Goal: Task Accomplishment & Management: Manage account settings

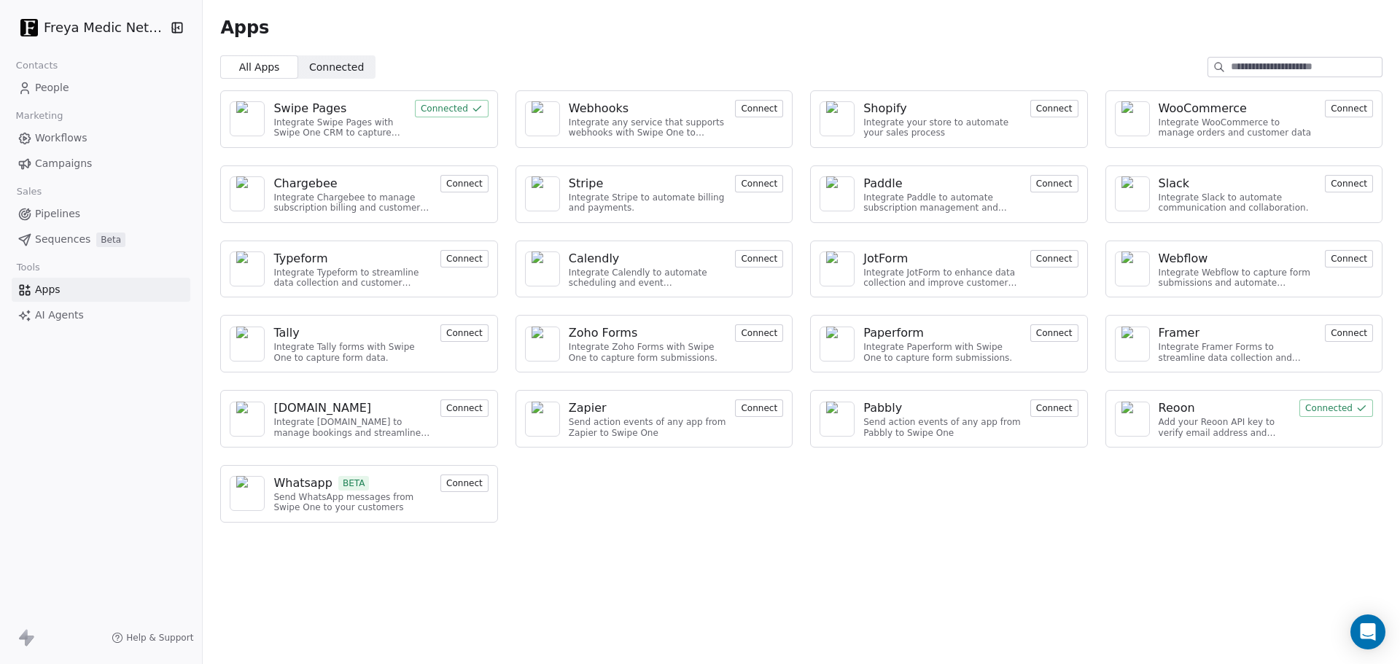
click at [74, 87] on link "People" at bounding box center [101, 88] width 179 height 24
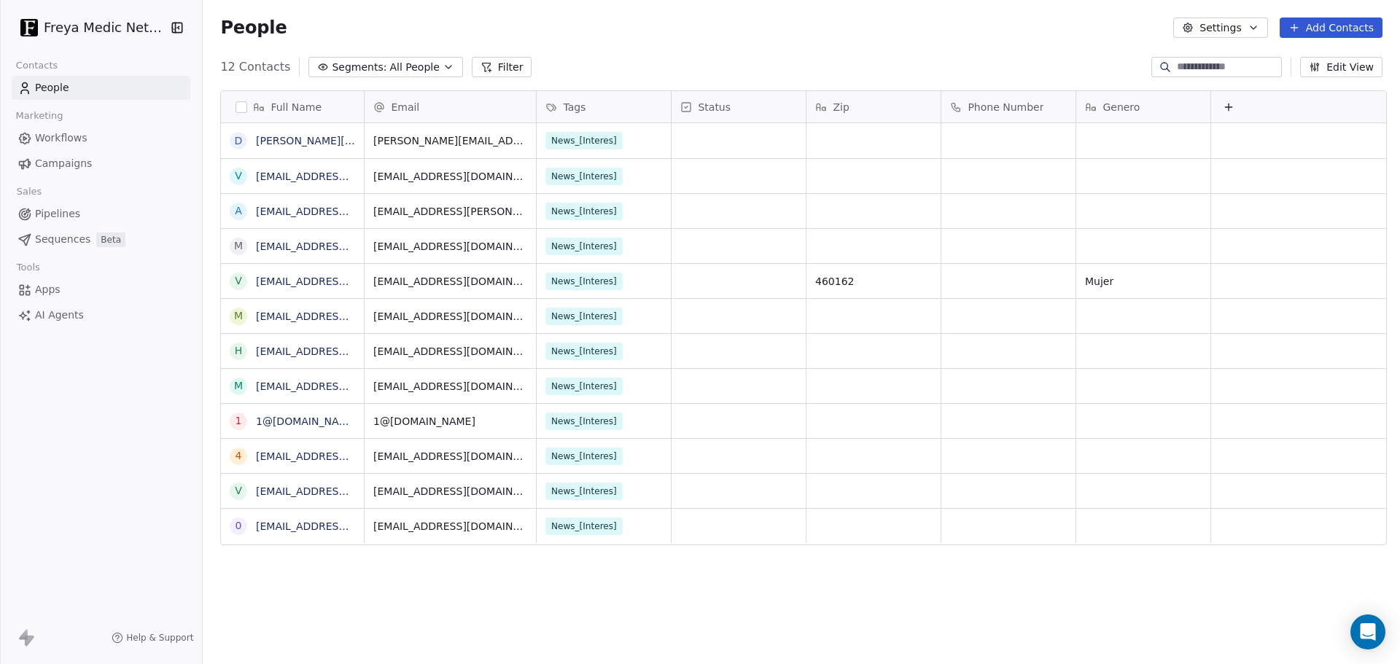
scroll to position [573, 1191]
click at [386, 557] on div "Full Name d [PERSON_NAME][EMAIL_ADDRESS][DOMAIN_NAME] v [EMAIL_ADDRESS][DOMAIN_…" at bounding box center [801, 371] width 1197 height 585
click at [1258, 30] on icon "button" at bounding box center [1254, 28] width 12 height 12
click at [1244, 58] on span "Contact Properties" at bounding box center [1260, 59] width 95 height 15
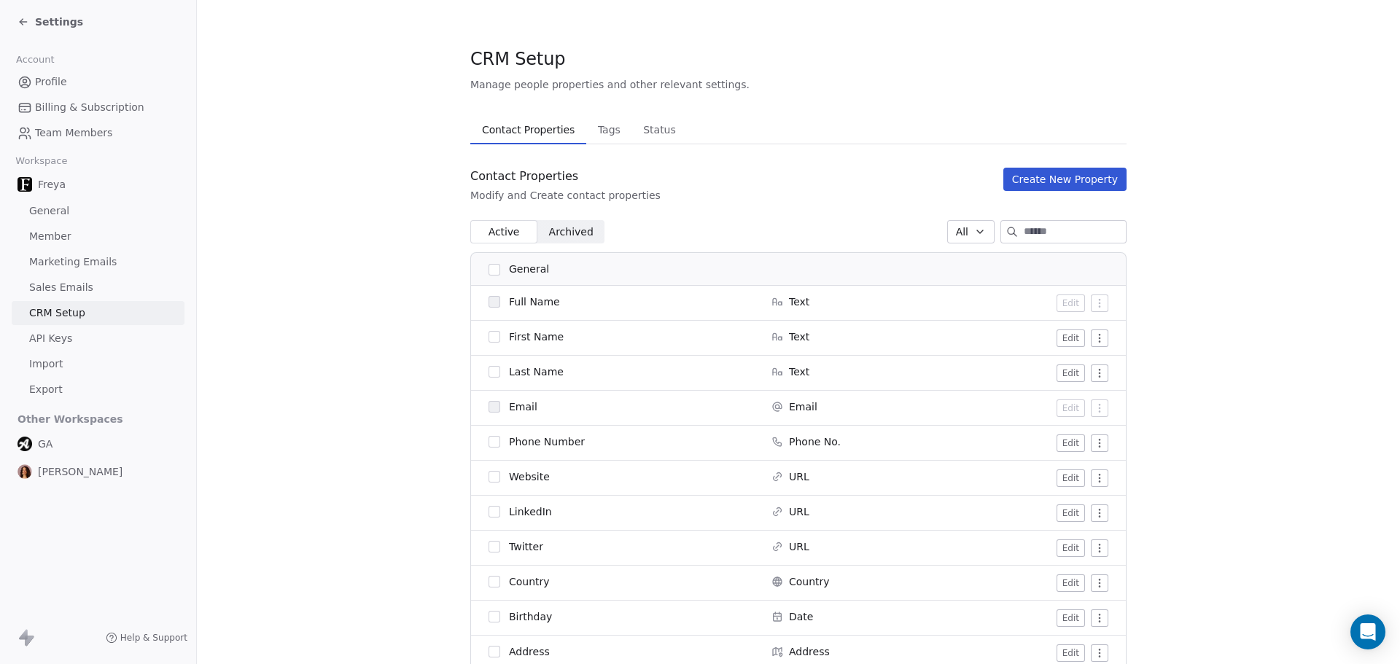
click at [603, 131] on span "Tags" at bounding box center [609, 130] width 34 height 20
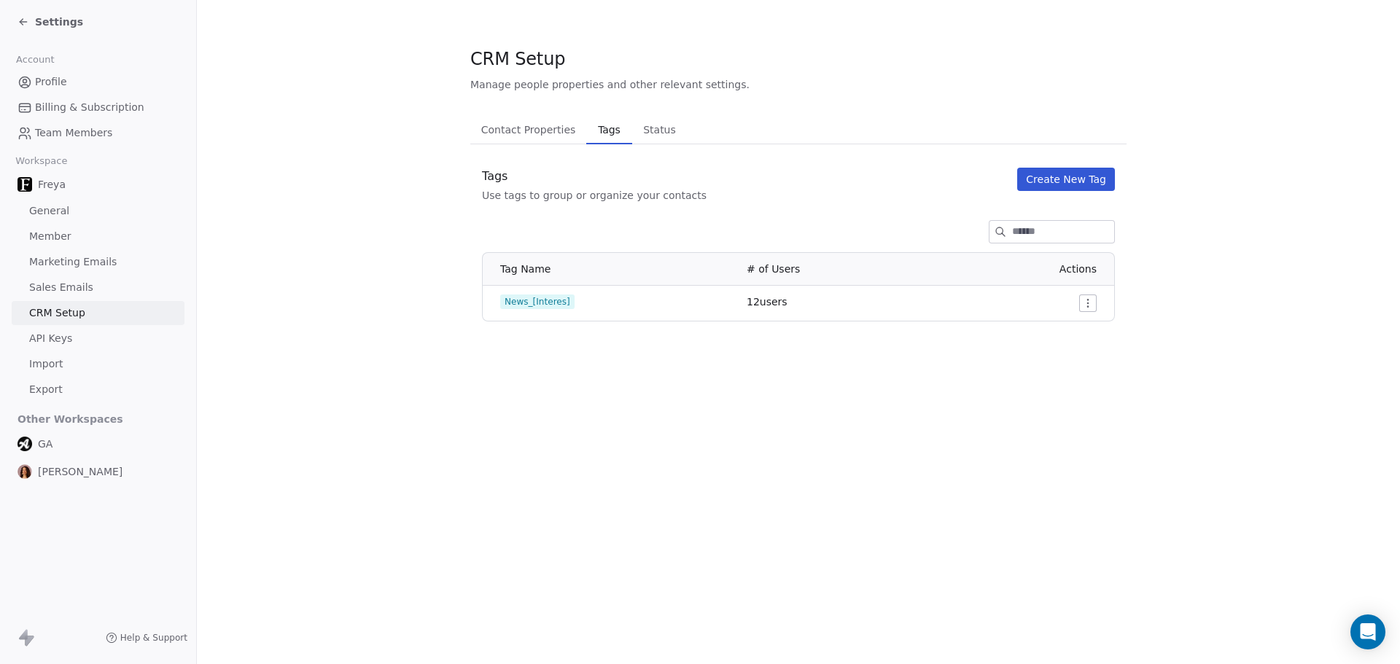
click at [637, 133] on span "Status" at bounding box center [659, 130] width 44 height 20
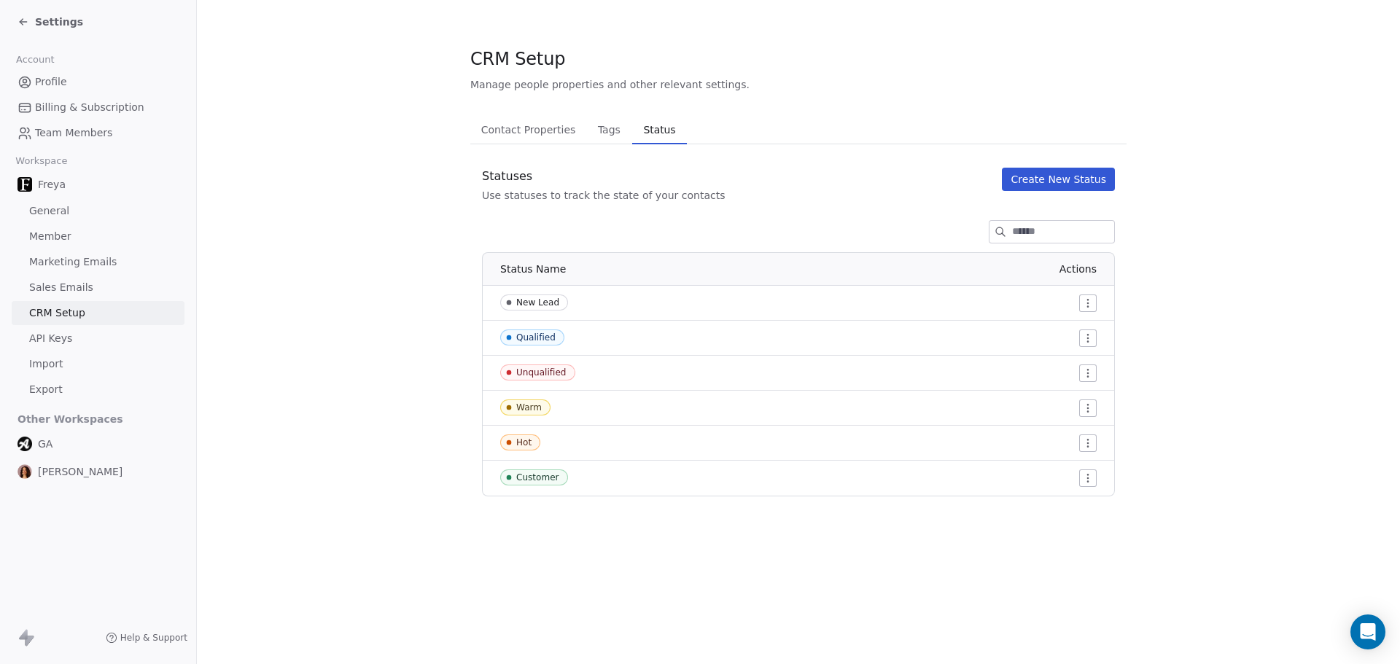
click at [592, 136] on span "Tags" at bounding box center [609, 130] width 34 height 20
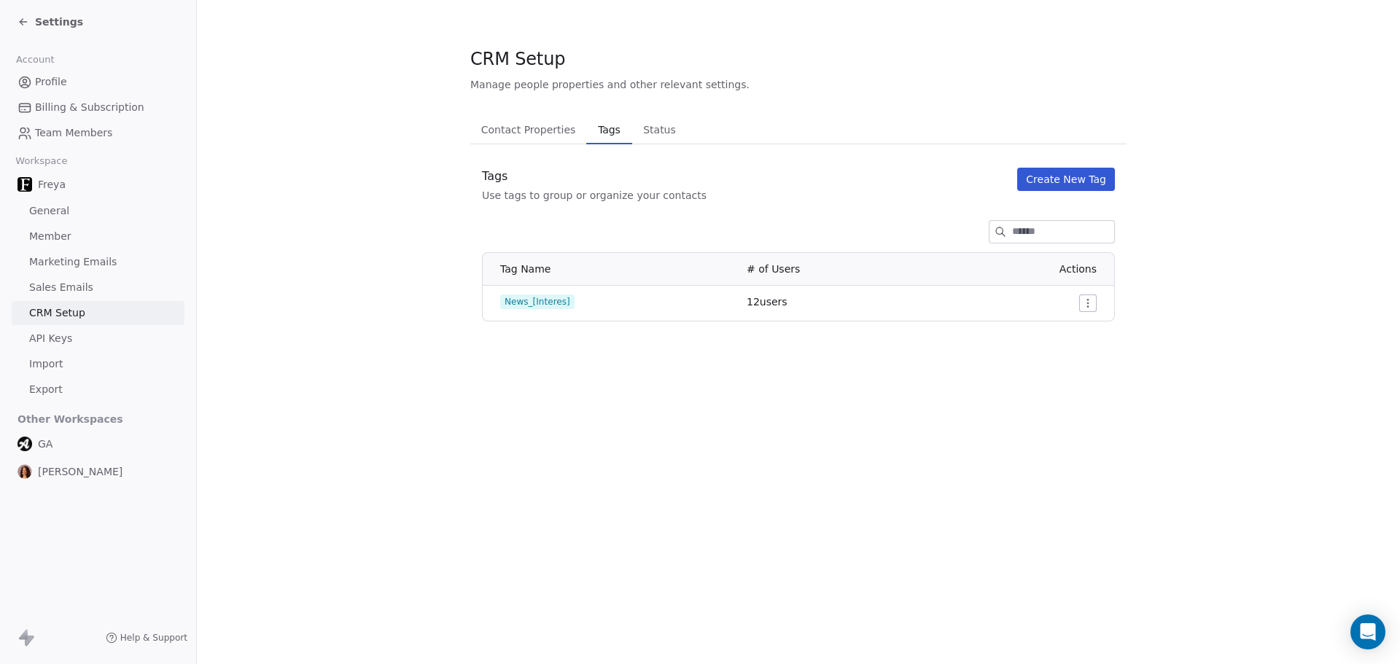
click at [536, 134] on span "Contact Properties" at bounding box center [528, 130] width 106 height 20
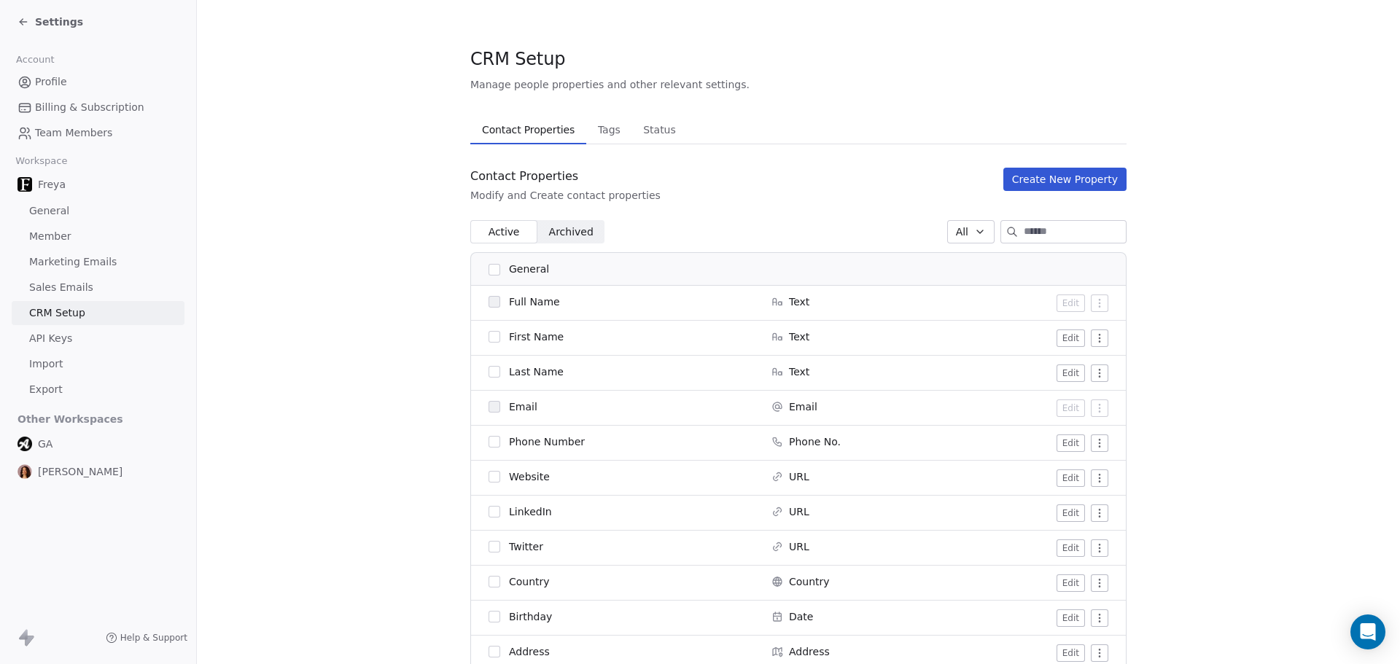
click at [1049, 179] on button "Create New Property" at bounding box center [1064, 179] width 123 height 23
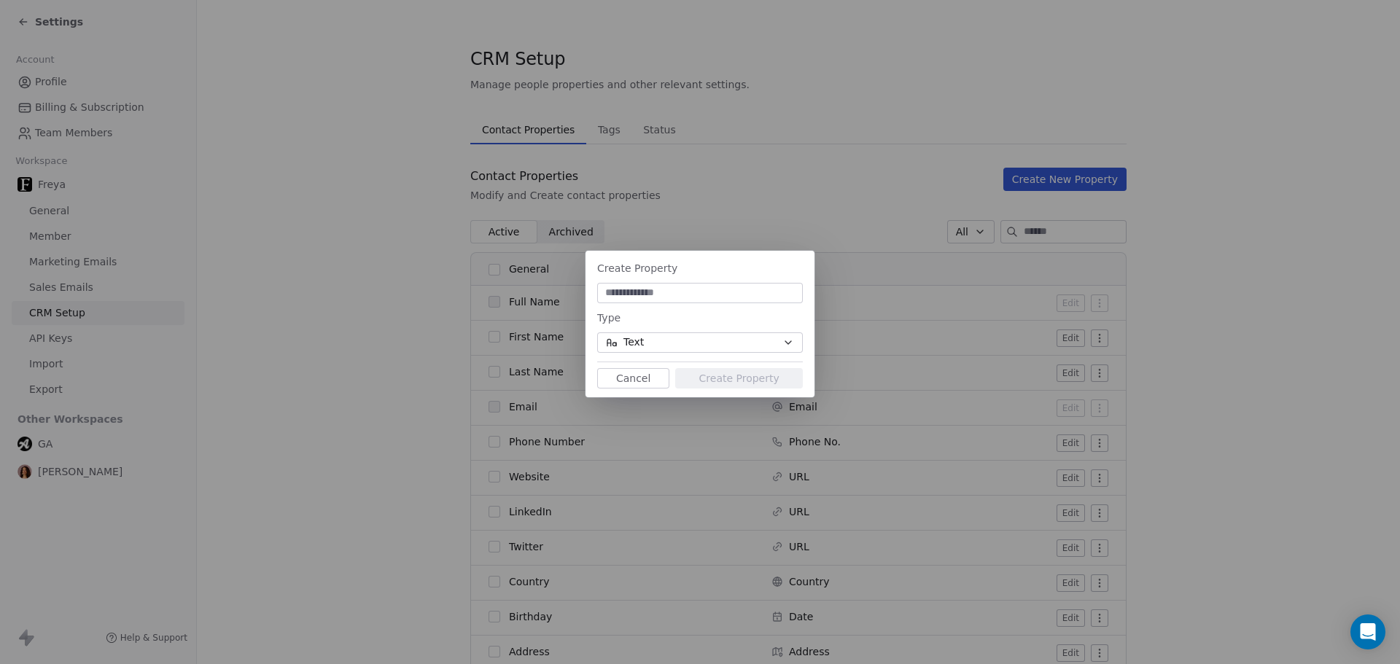
click at [666, 297] on input at bounding box center [700, 293] width 200 height 15
type input "*"
type input "******"
click at [739, 373] on button "Create Property" at bounding box center [739, 378] width 128 height 20
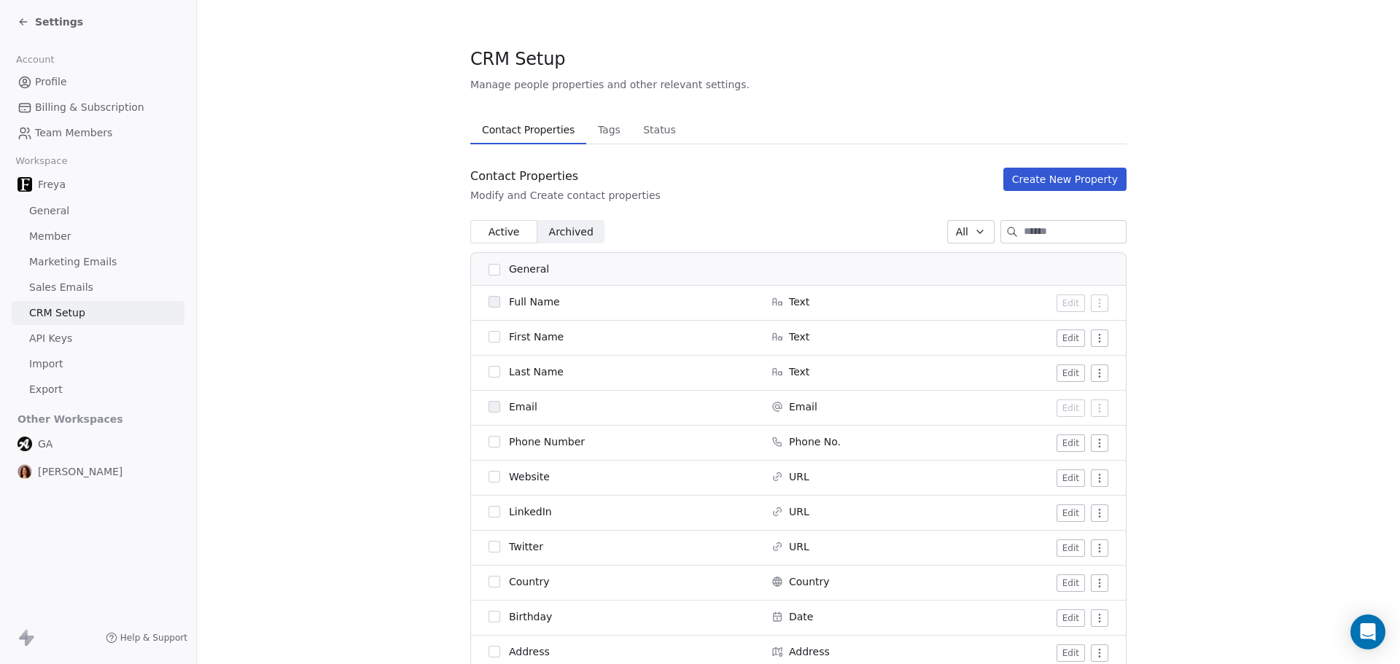
click at [50, 213] on span "General" at bounding box center [49, 210] width 40 height 15
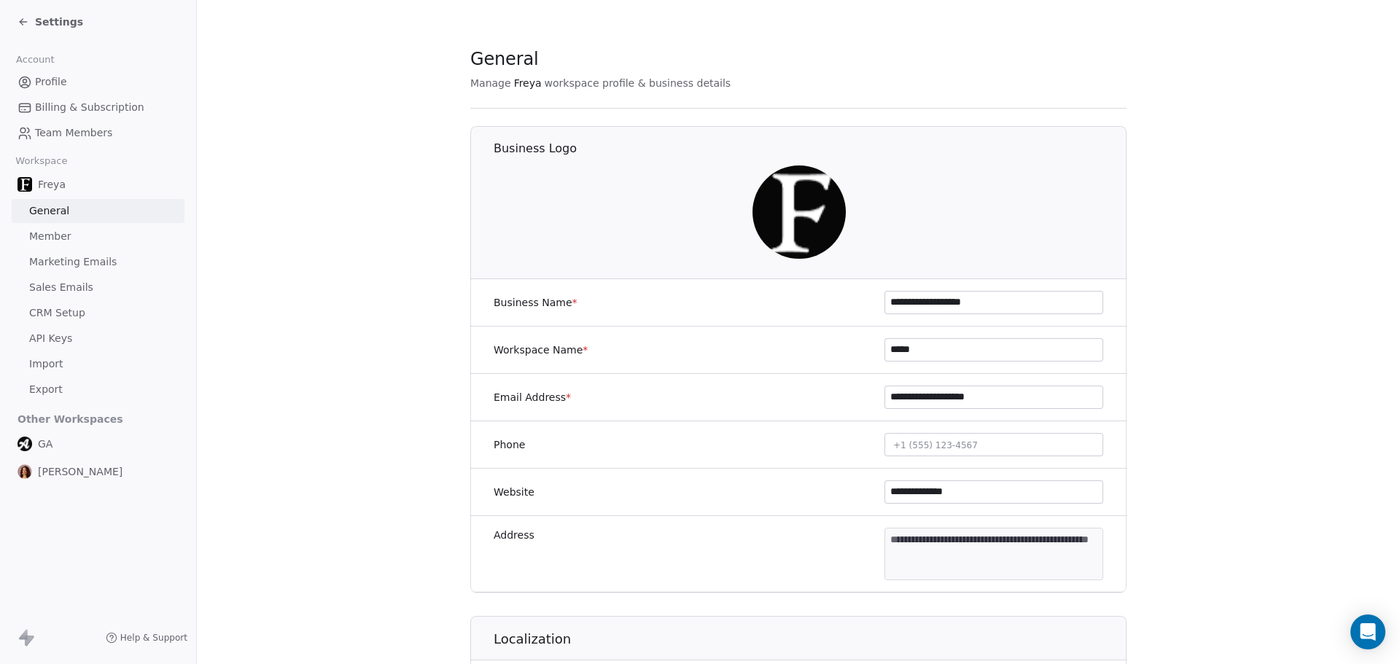
click at [56, 231] on span "Member" at bounding box center [50, 236] width 42 height 15
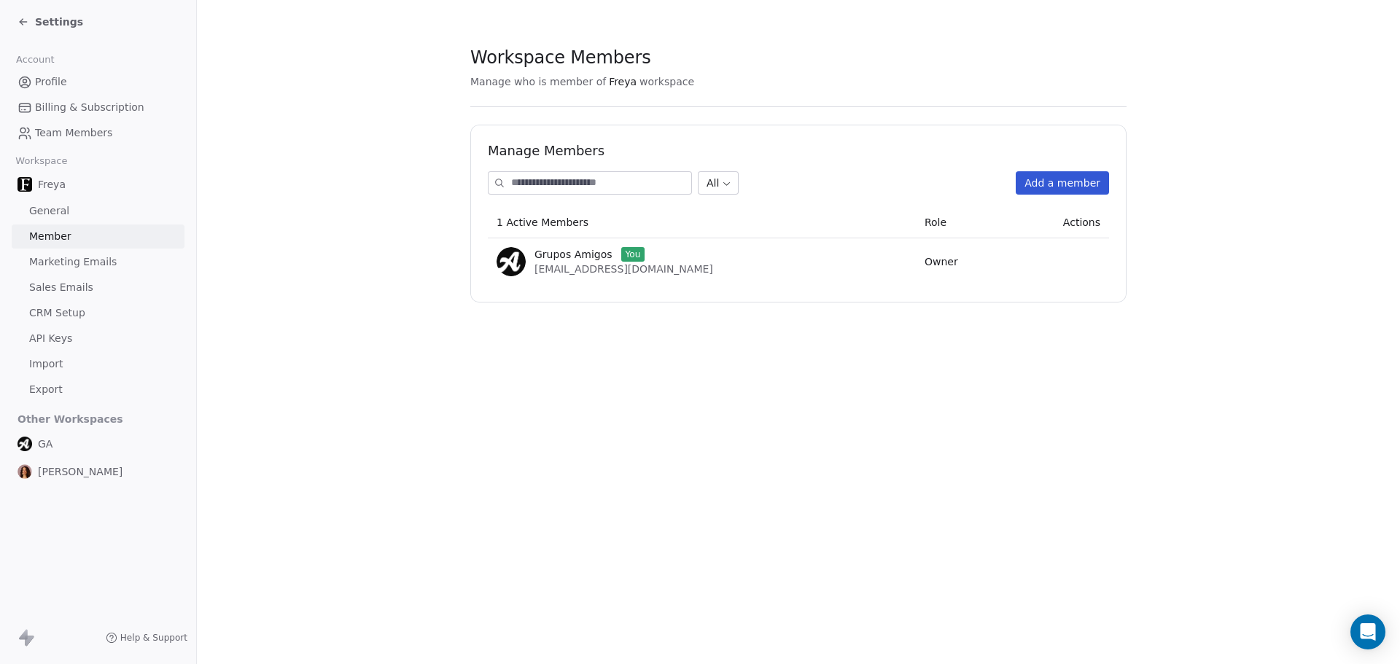
click at [1059, 175] on button "Add a member" at bounding box center [1062, 182] width 93 height 23
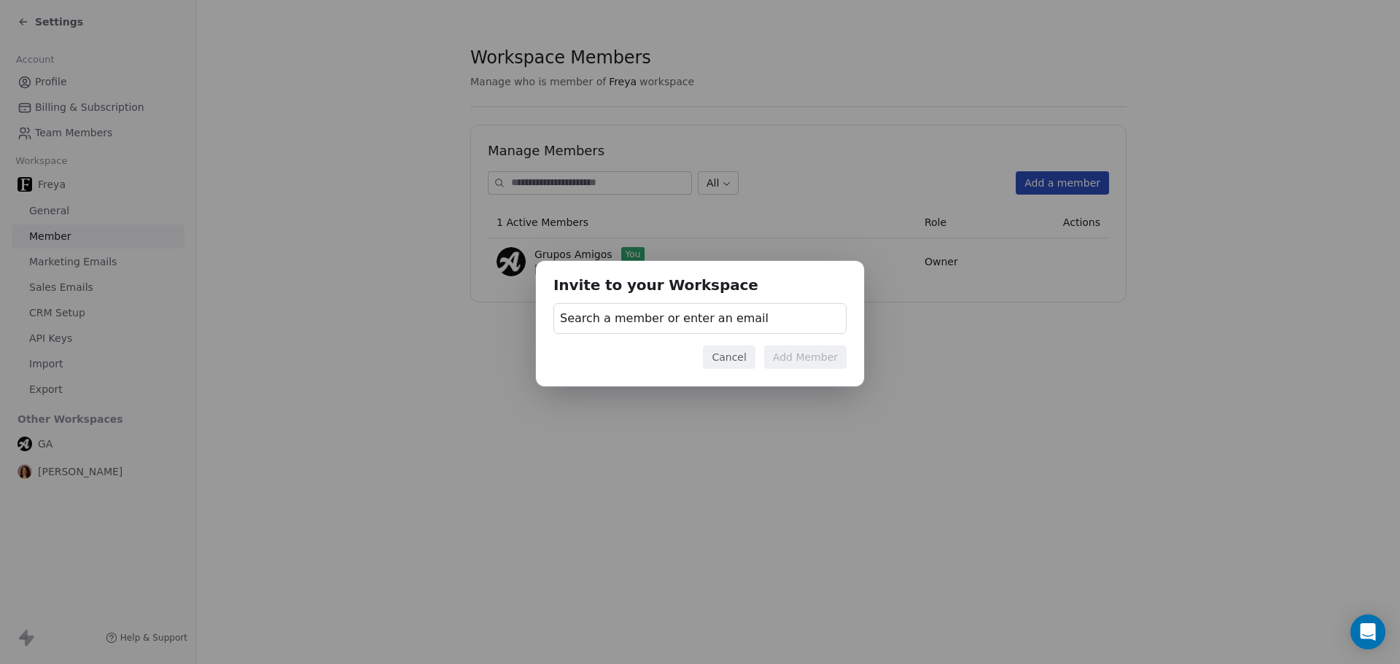
click at [712, 321] on span "Search a member or enter an email" at bounding box center [664, 318] width 209 height 17
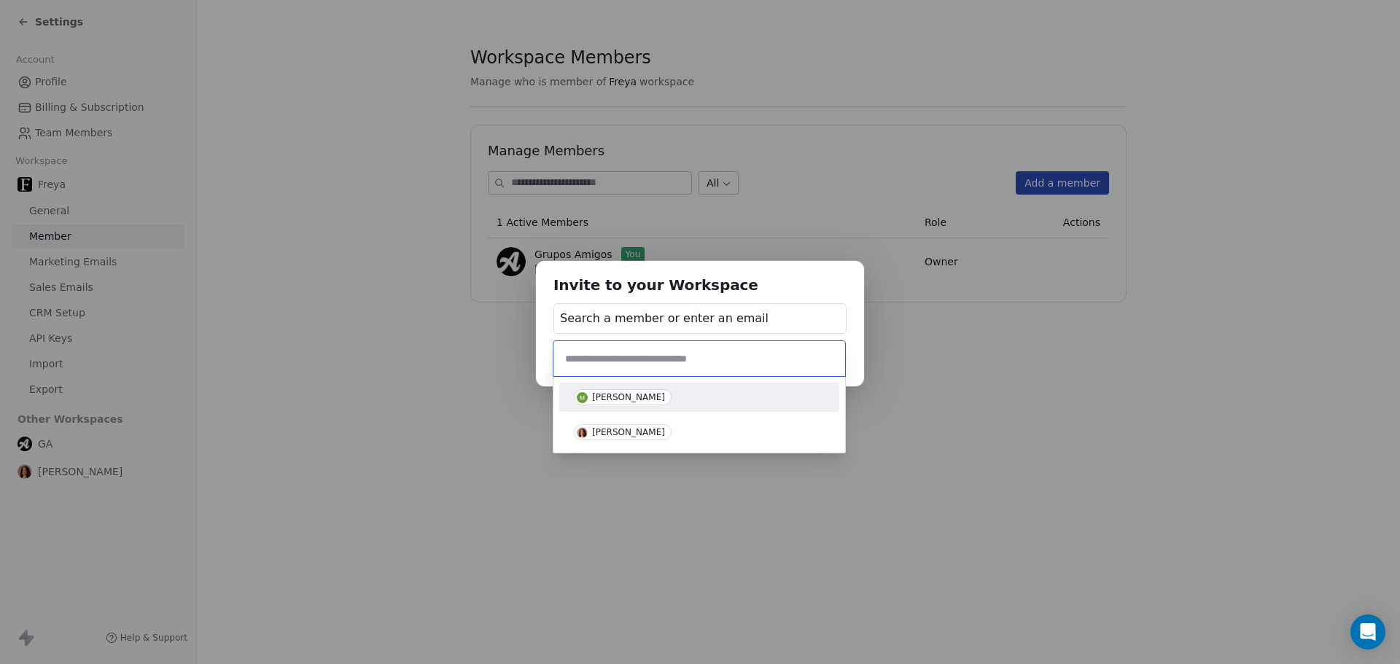
click at [623, 401] on div "[PERSON_NAME]" at bounding box center [628, 397] width 73 height 10
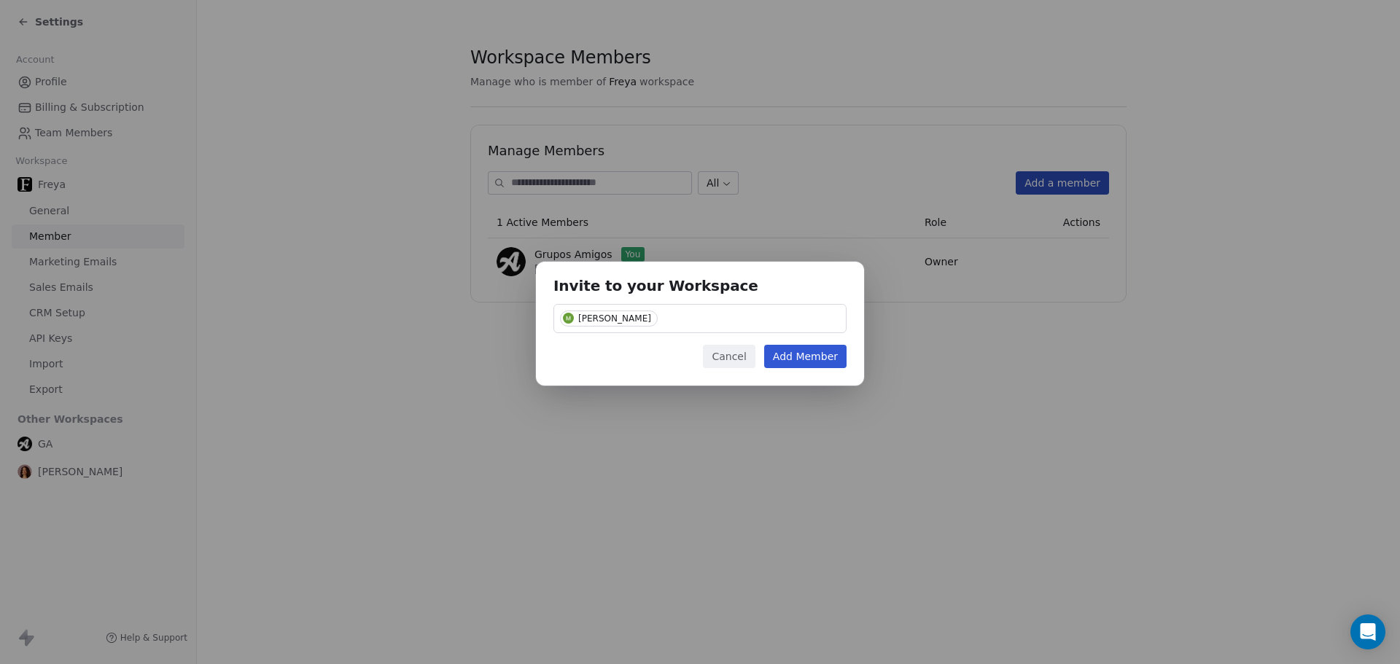
click at [707, 307] on div "[PERSON_NAME]" at bounding box center [699, 318] width 293 height 29
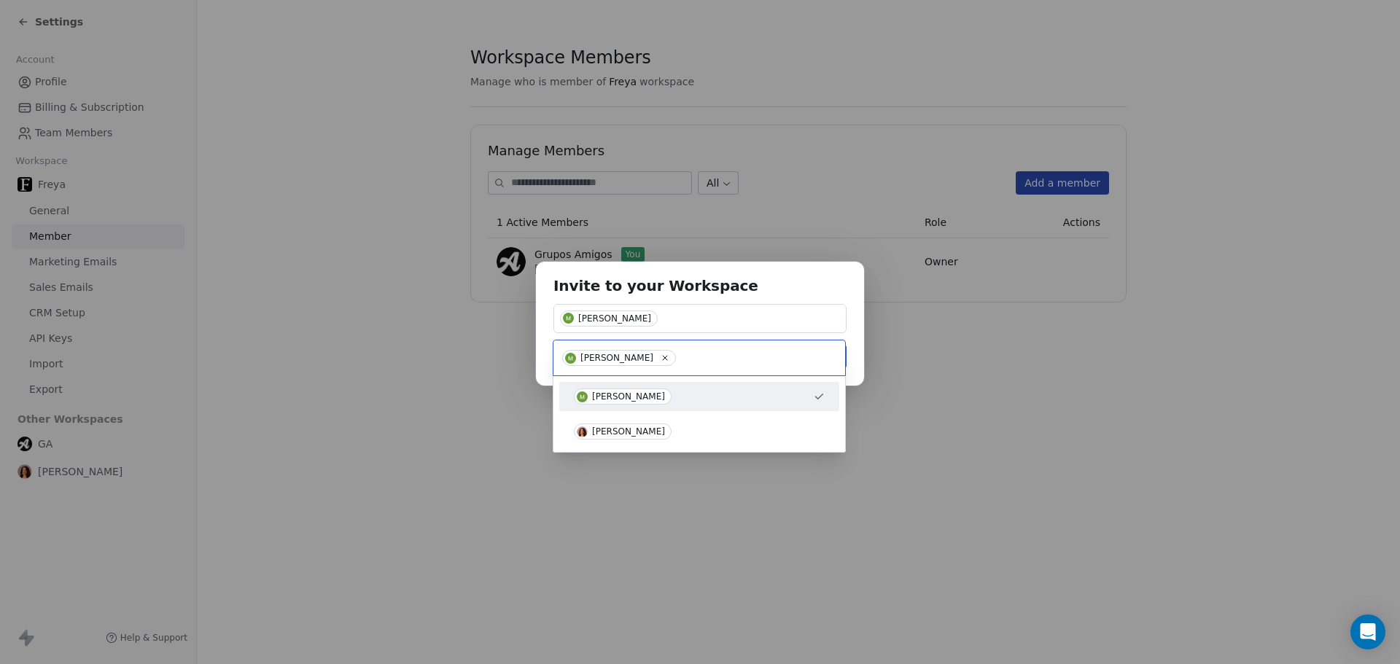
click at [711, 289] on div "Invite to your Workspace [PERSON_NAME] Dance Cancel Add Member" at bounding box center [700, 331] width 1400 height 187
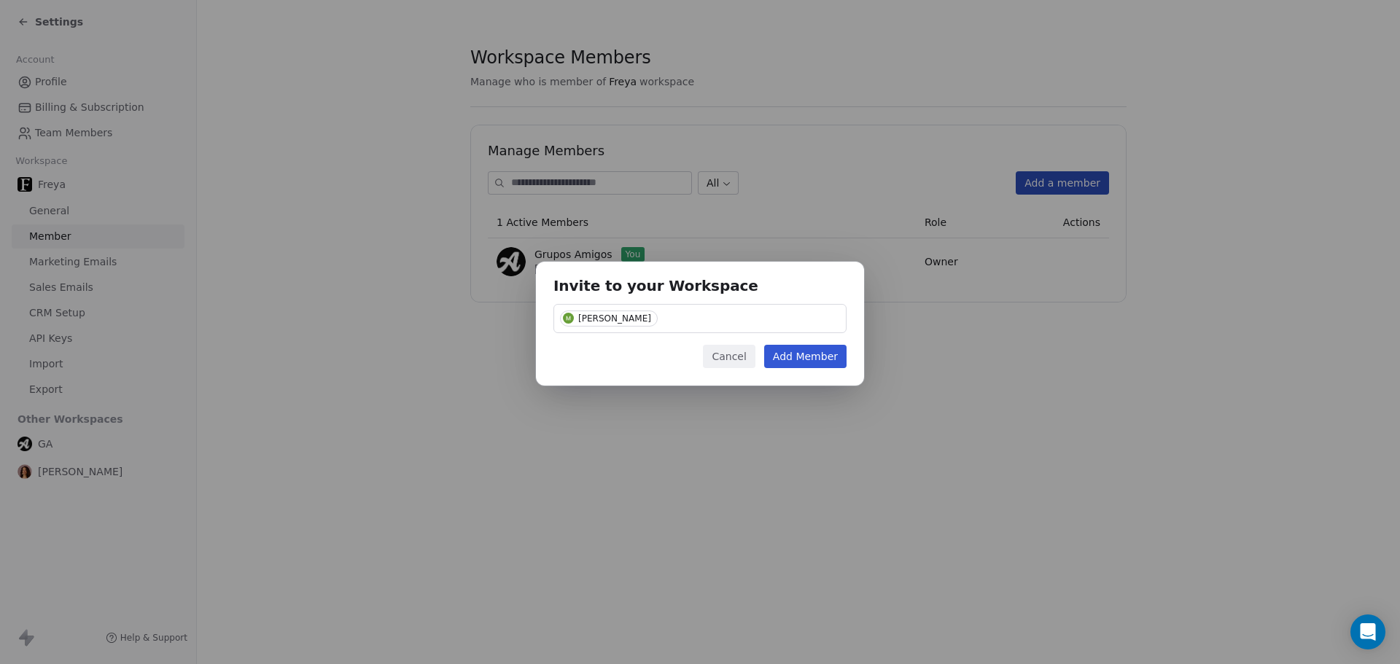
click at [731, 358] on button "Cancel" at bounding box center [729, 356] width 52 height 23
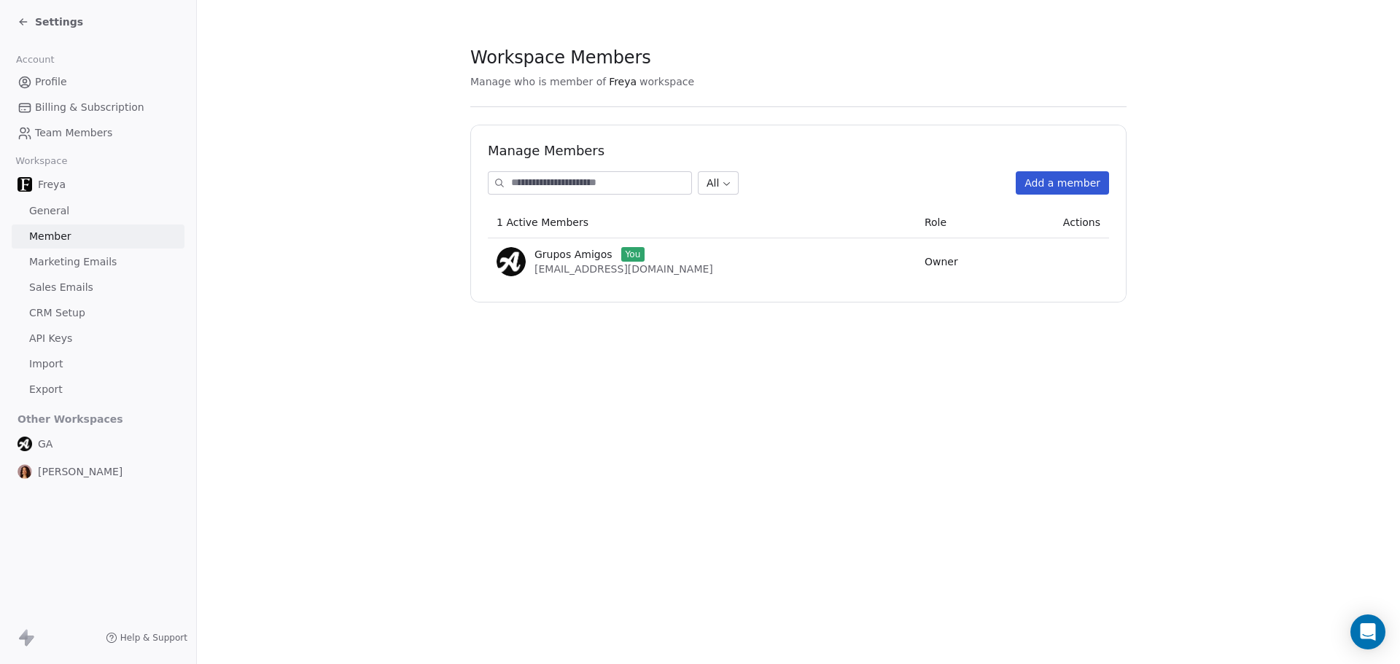
click at [1085, 185] on button "Add a member" at bounding box center [1062, 182] width 93 height 23
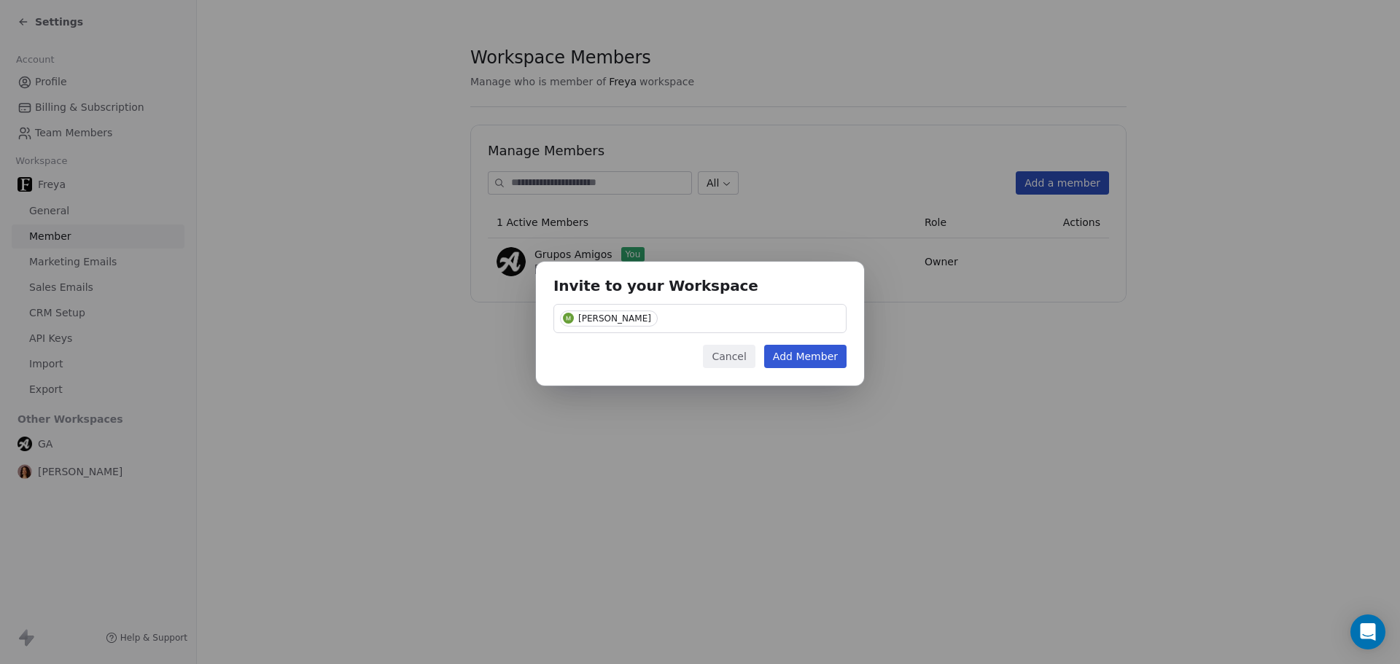
click at [743, 362] on button "Cancel" at bounding box center [729, 356] width 52 height 23
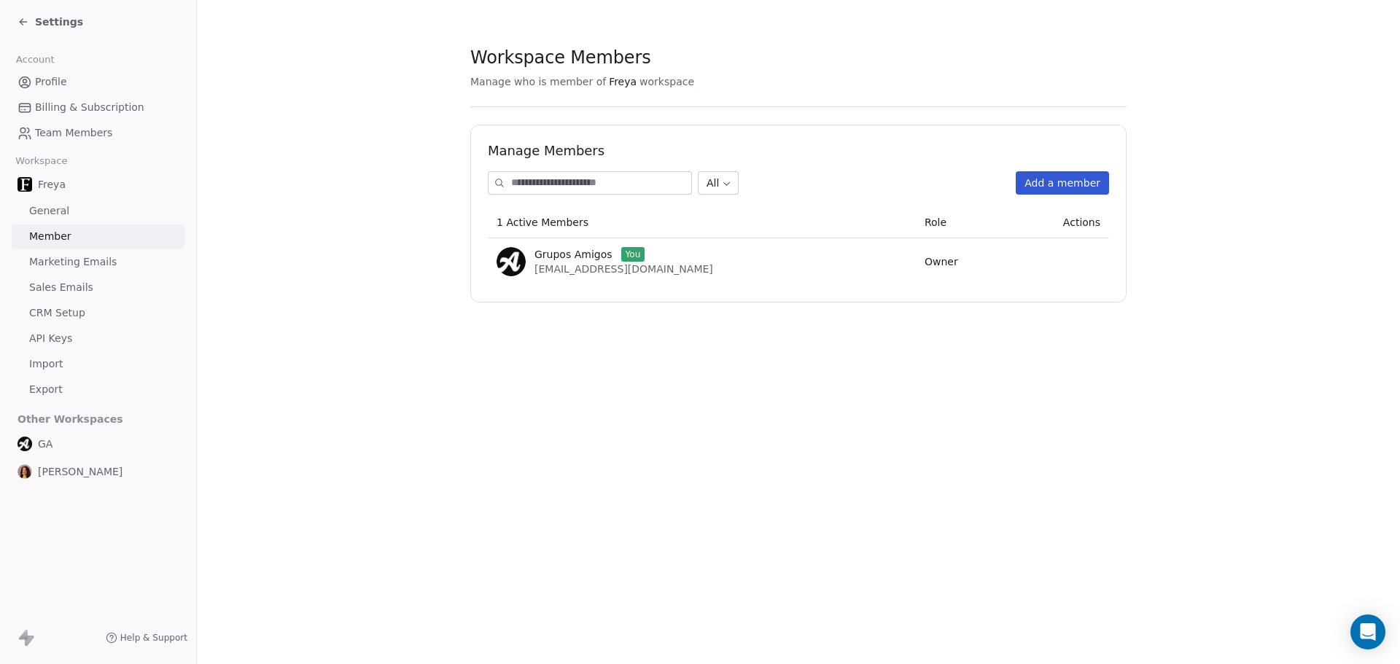
click at [651, 187] on input at bounding box center [601, 183] width 180 height 22
click at [1059, 190] on button "Add a member" at bounding box center [1062, 182] width 93 height 23
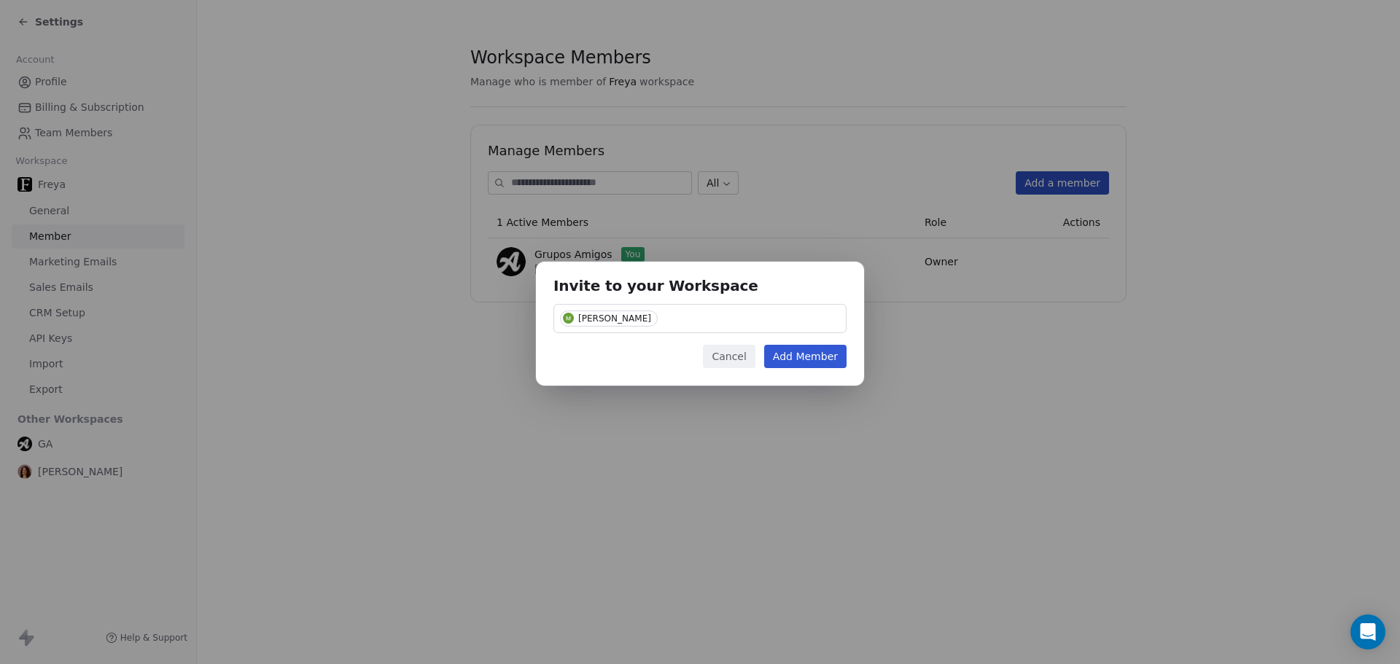
click at [645, 314] on div "[PERSON_NAME]" at bounding box center [699, 318] width 293 height 29
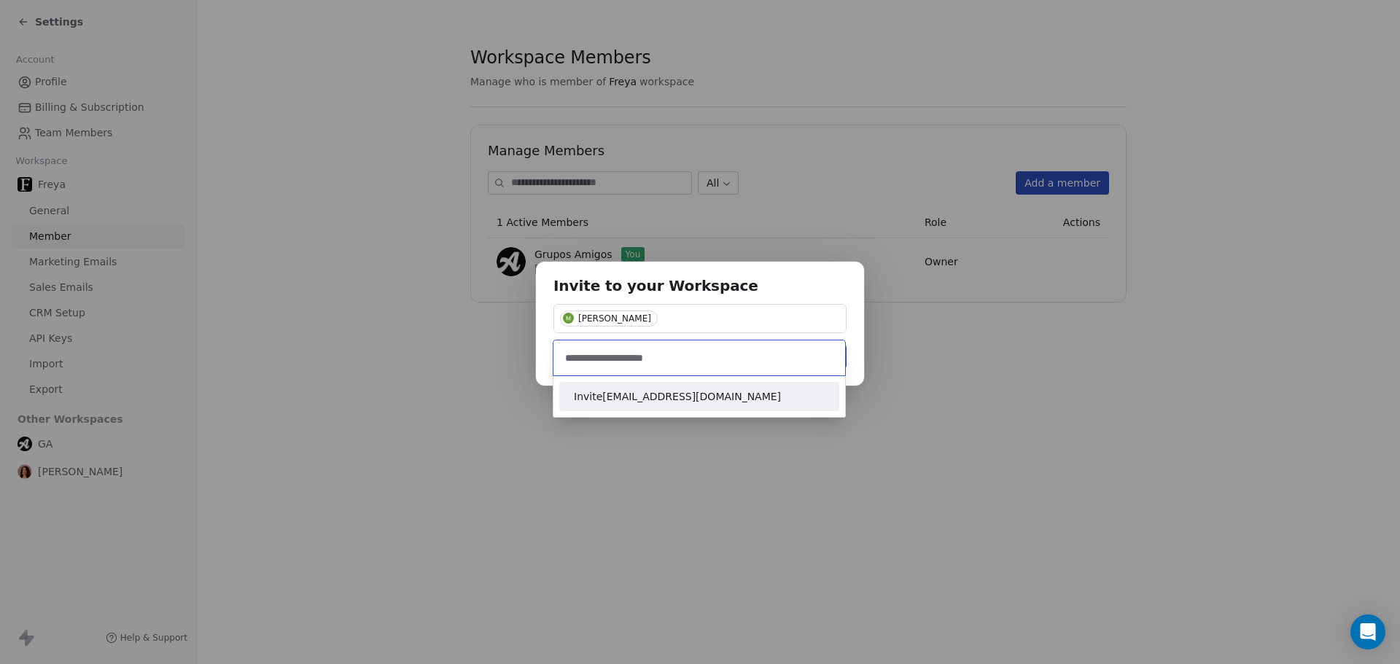
type input "**********"
click at [613, 402] on span "Invite [EMAIL_ADDRESS][DOMAIN_NAME]" at bounding box center [699, 396] width 251 height 15
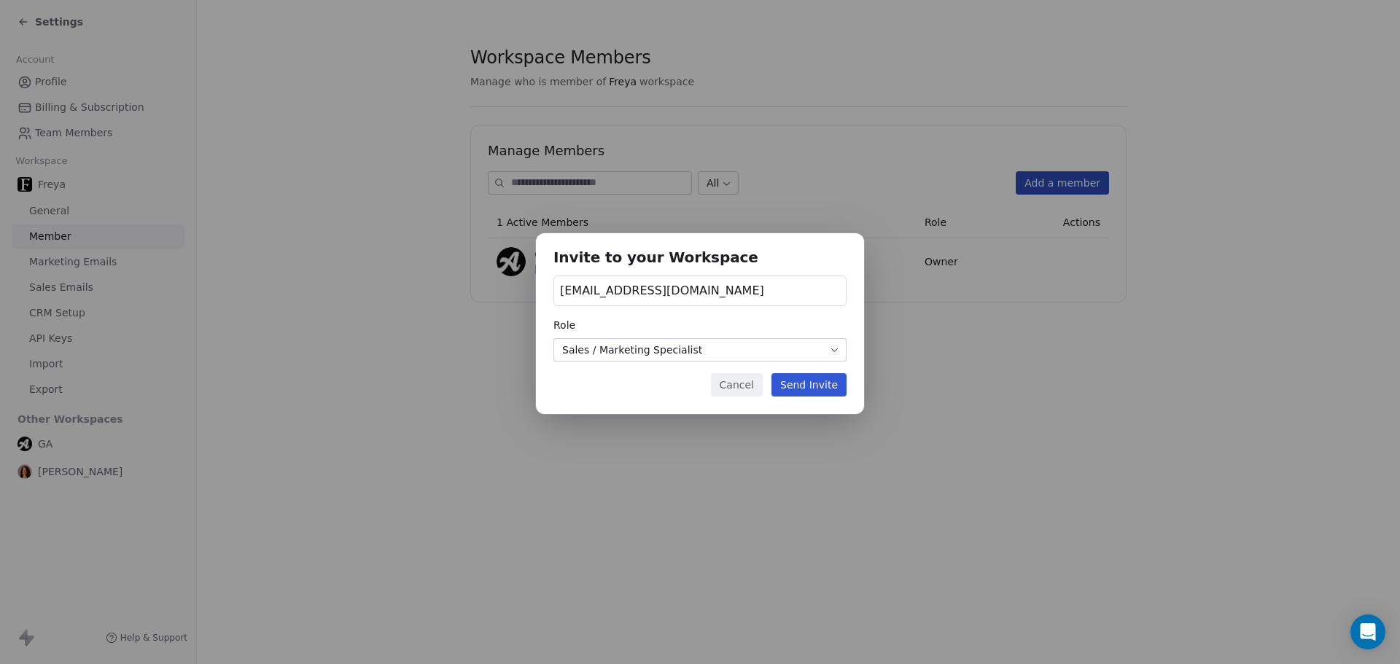
click at [709, 347] on body "Settings Account Profile Billing & Subscription Team Members Workspace [PERSON_…" at bounding box center [700, 332] width 1400 height 664
click at [620, 394] on div "Cancel Send Invite" at bounding box center [699, 384] width 293 height 23
click at [814, 389] on button "Send Invite" at bounding box center [808, 384] width 75 height 23
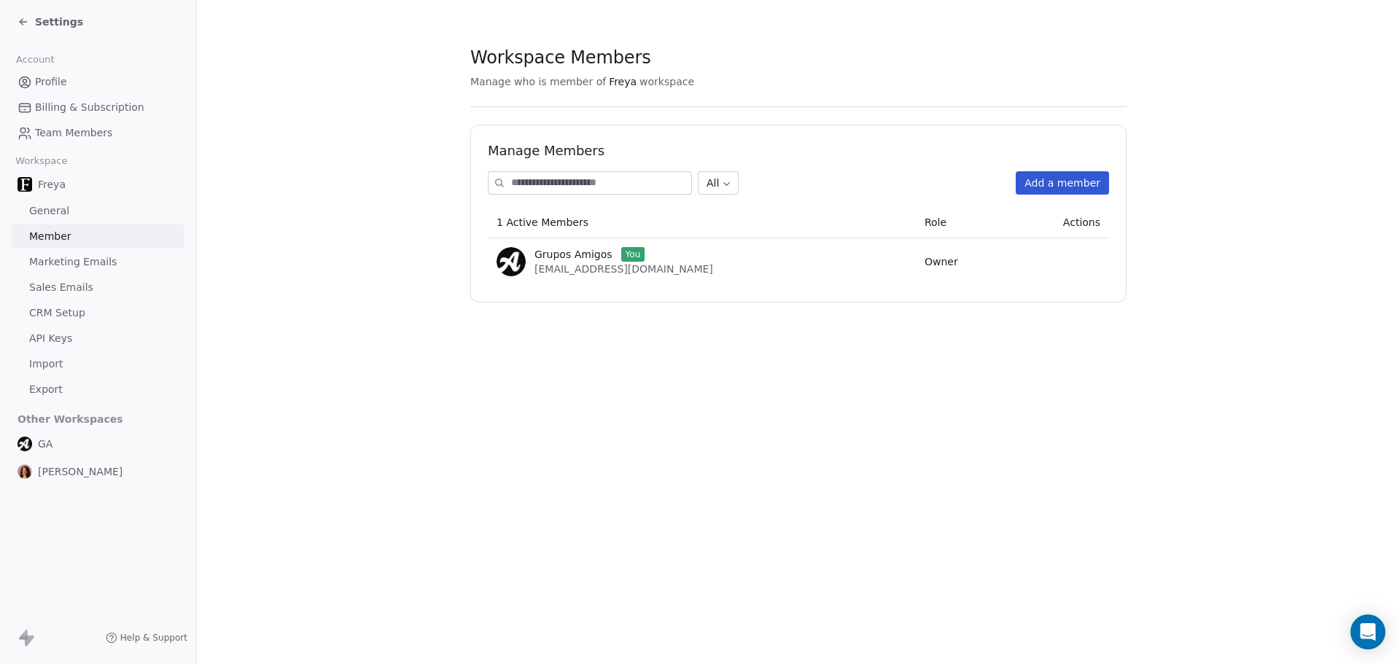
click at [61, 256] on span "Marketing Emails" at bounding box center [72, 261] width 87 height 15
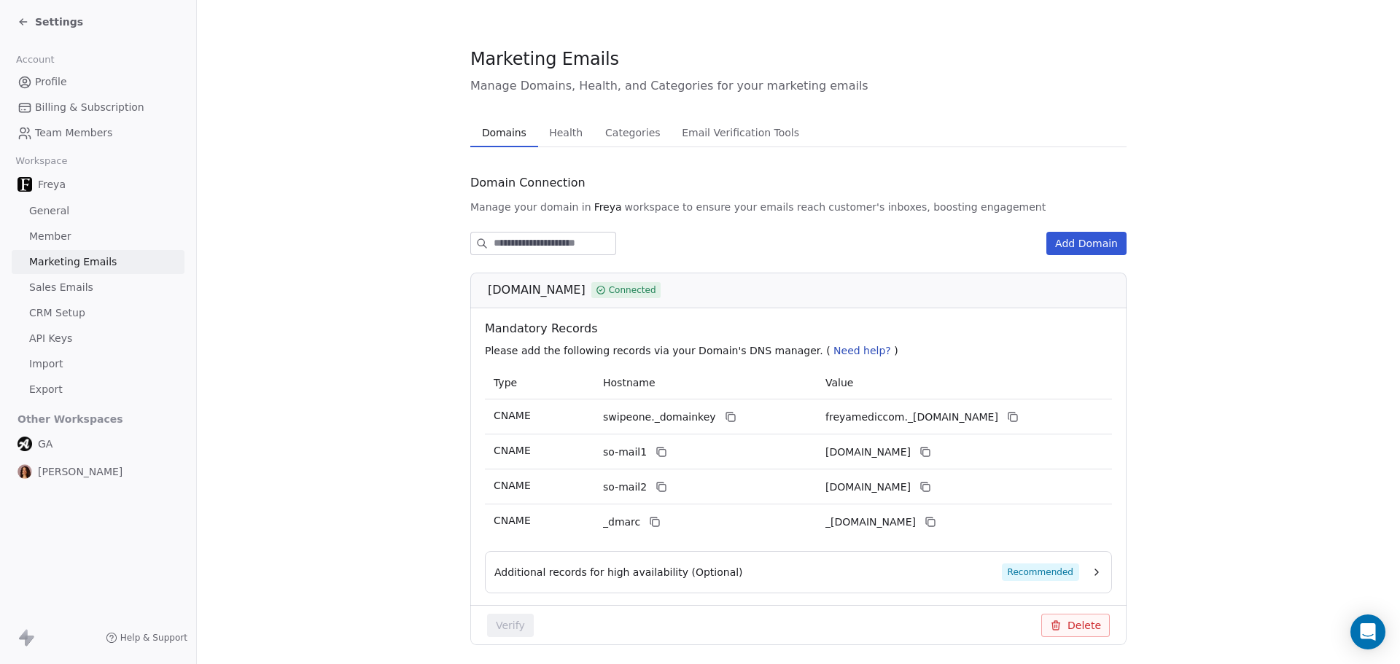
click at [564, 130] on span "Health" at bounding box center [565, 132] width 45 height 20
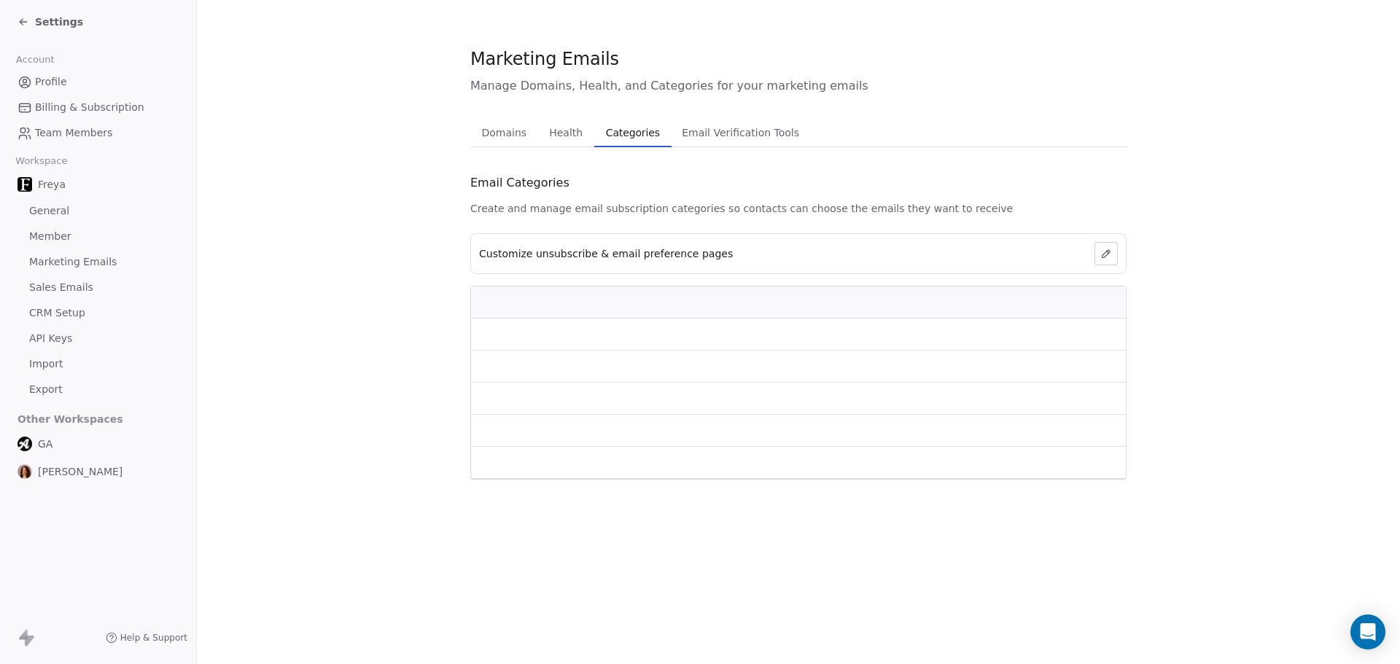
click at [620, 134] on span "Categories" at bounding box center [633, 132] width 66 height 20
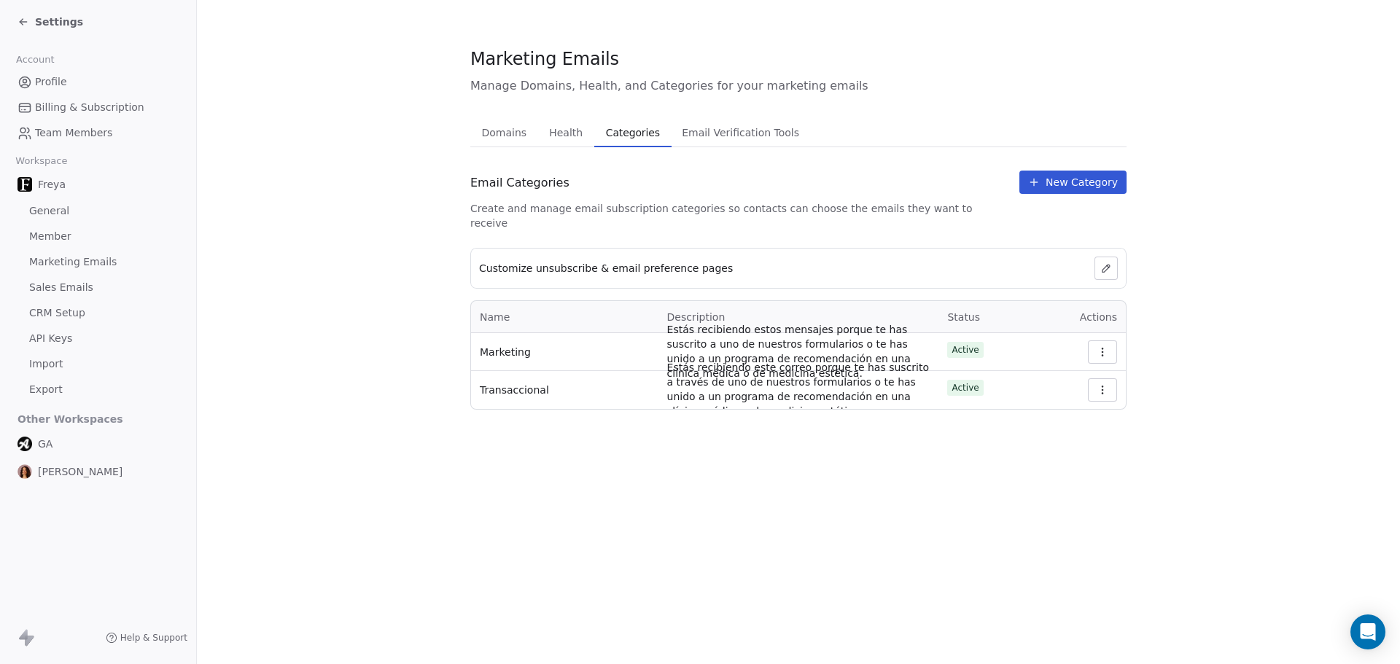
click at [705, 138] on span "Email Verification Tools" at bounding box center [740, 132] width 129 height 20
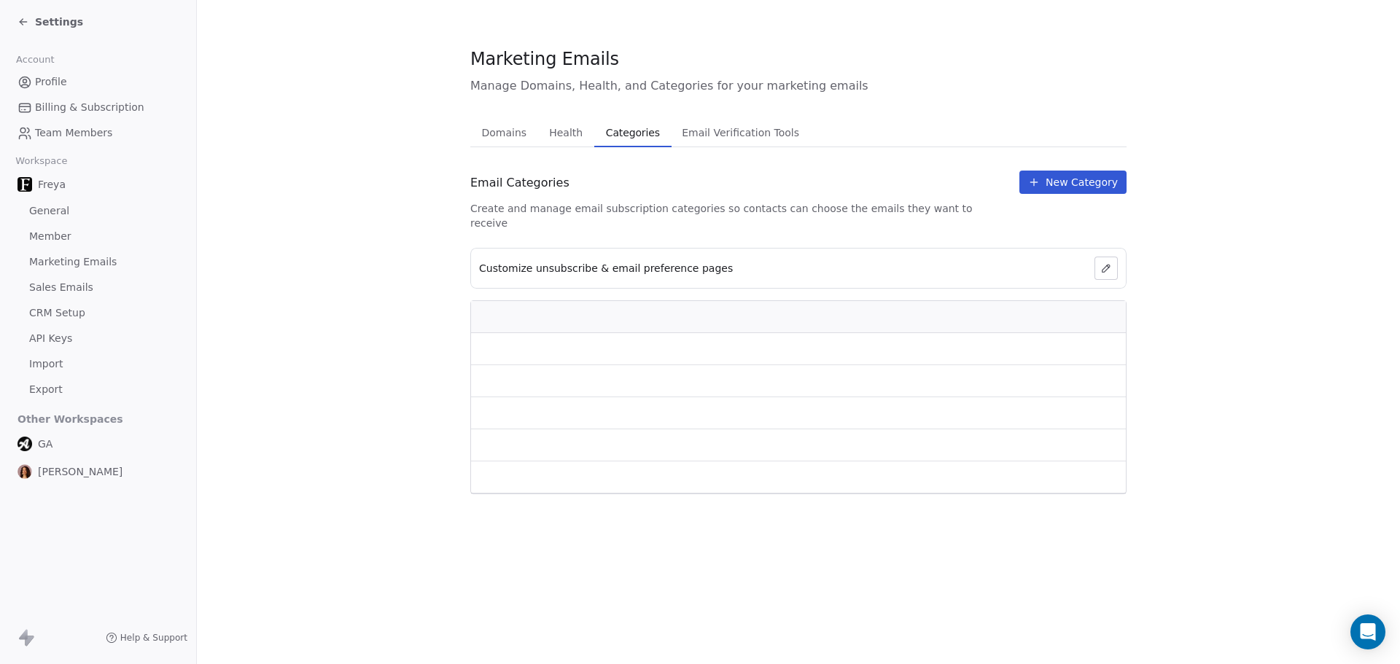
click at [623, 136] on span "Categories" at bounding box center [633, 132] width 66 height 20
